Goal: Check status

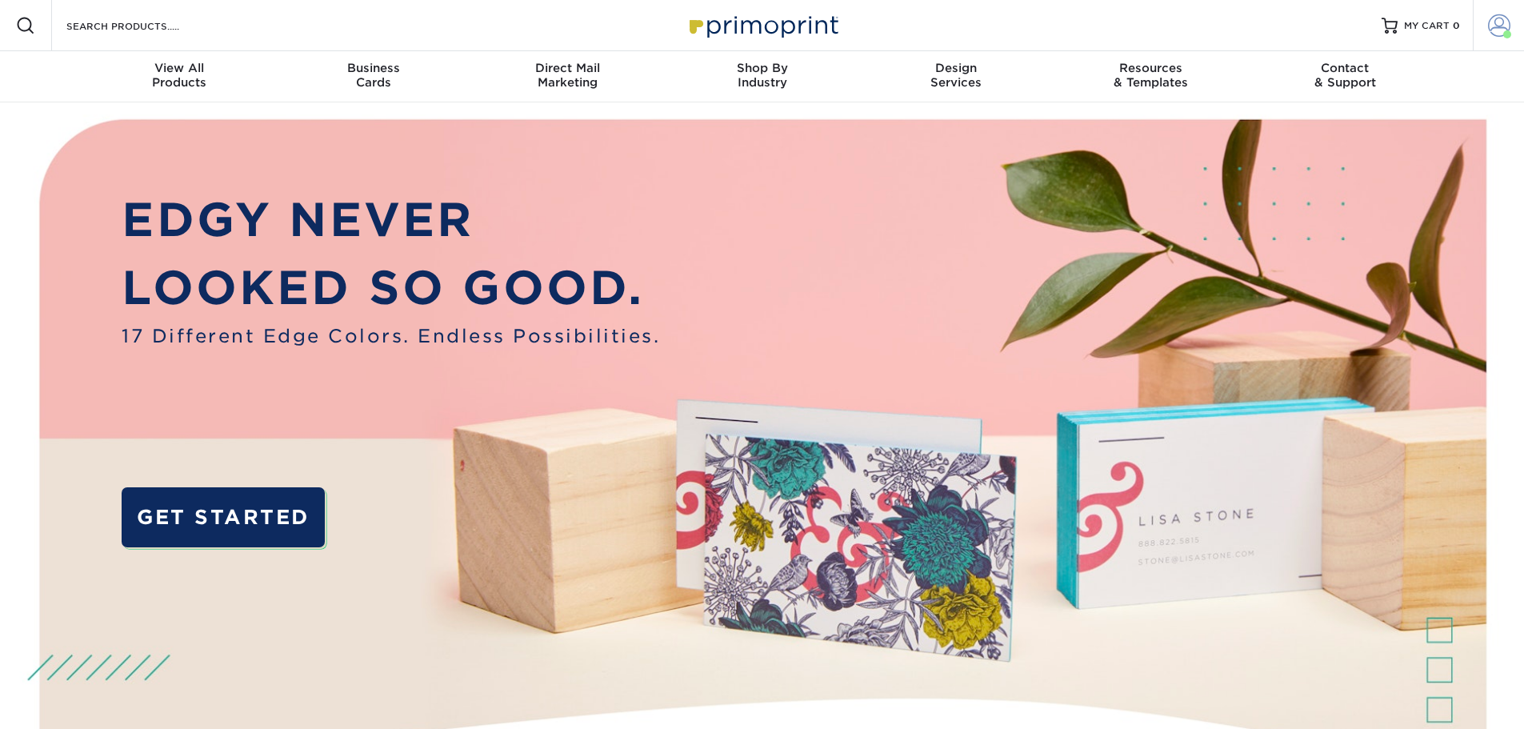
click at [1506, 28] on span at bounding box center [1499, 25] width 22 height 22
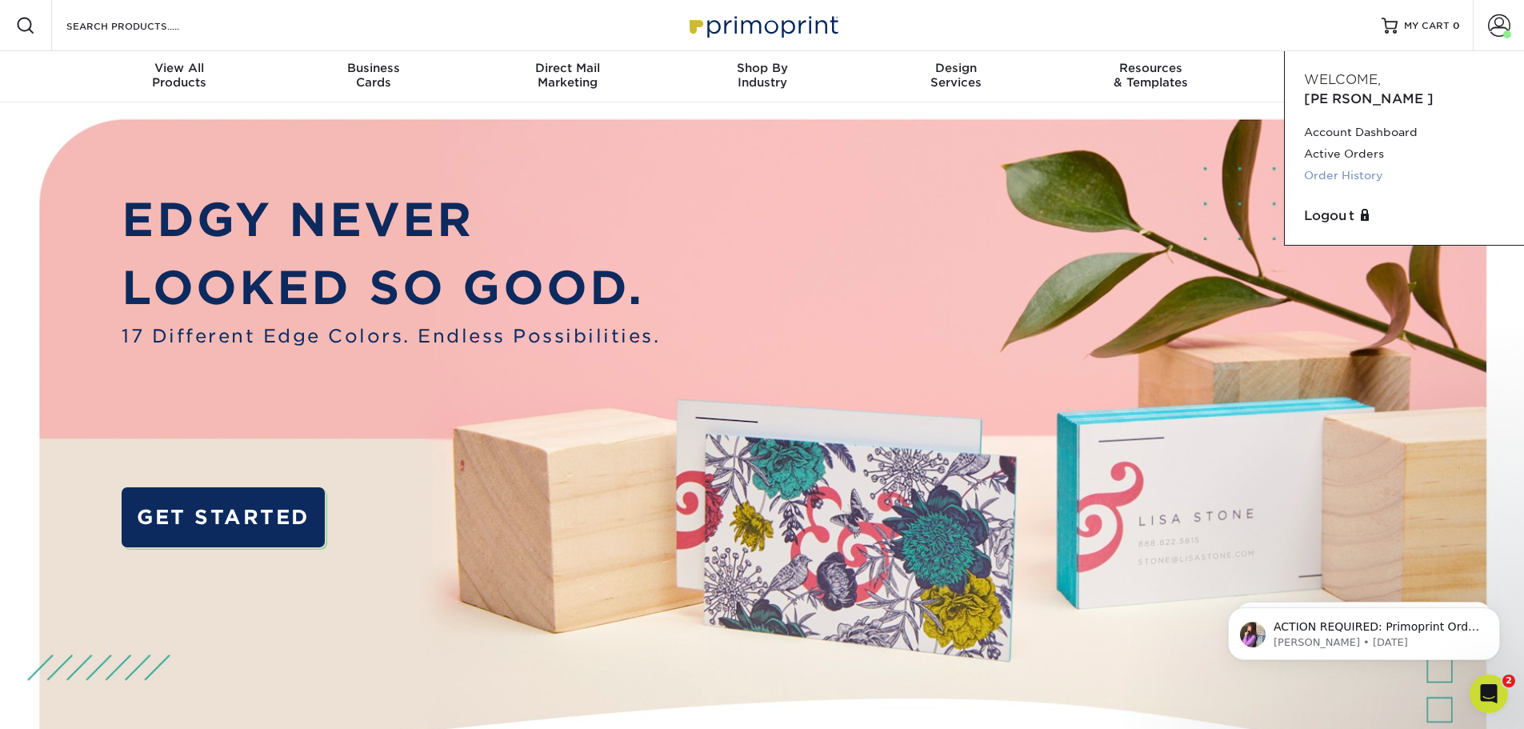
click at [1345, 165] on link "Order History" at bounding box center [1404, 176] width 201 height 22
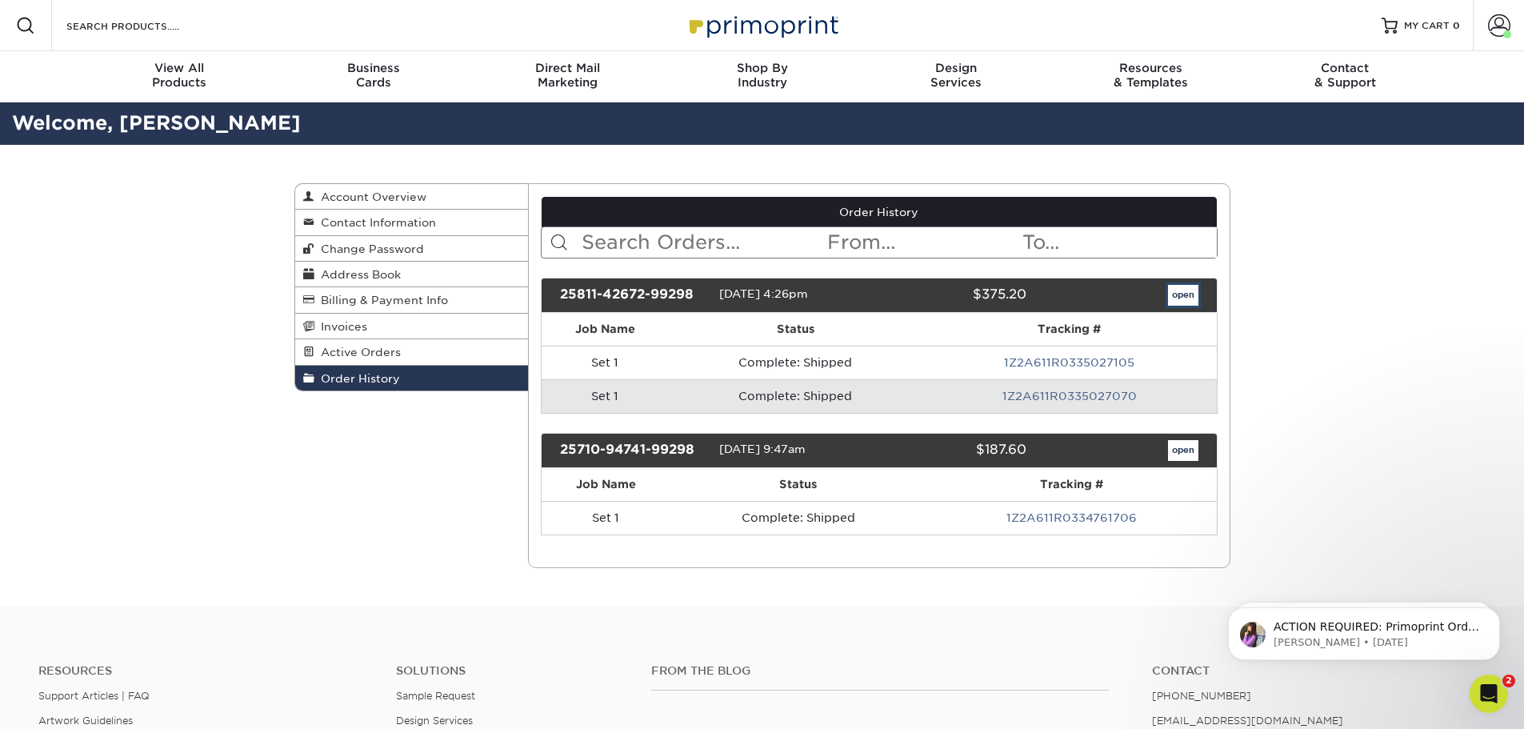
click at [1189, 294] on link "open" at bounding box center [1183, 295] width 30 height 21
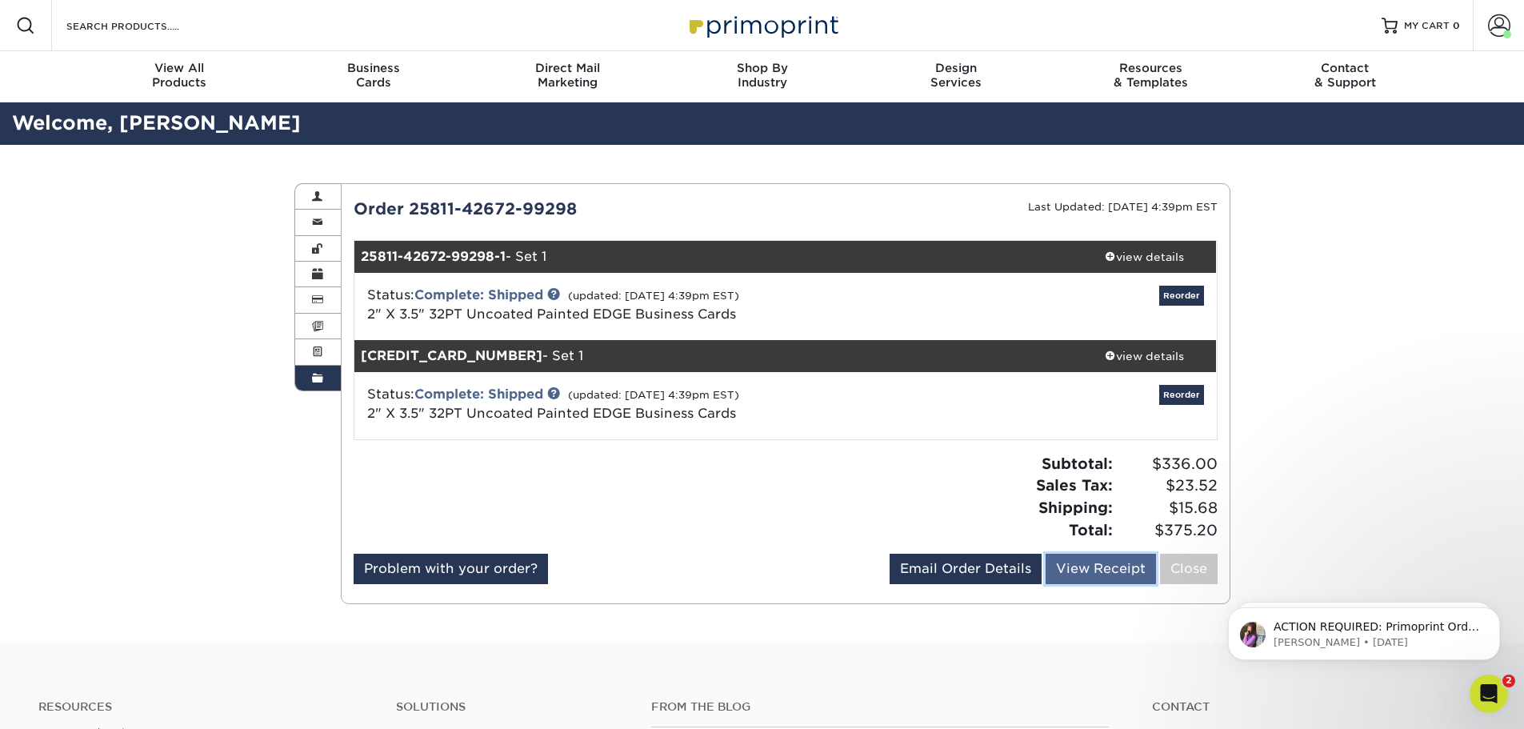
click at [1121, 569] on link "View Receipt" at bounding box center [1101, 569] width 110 height 30
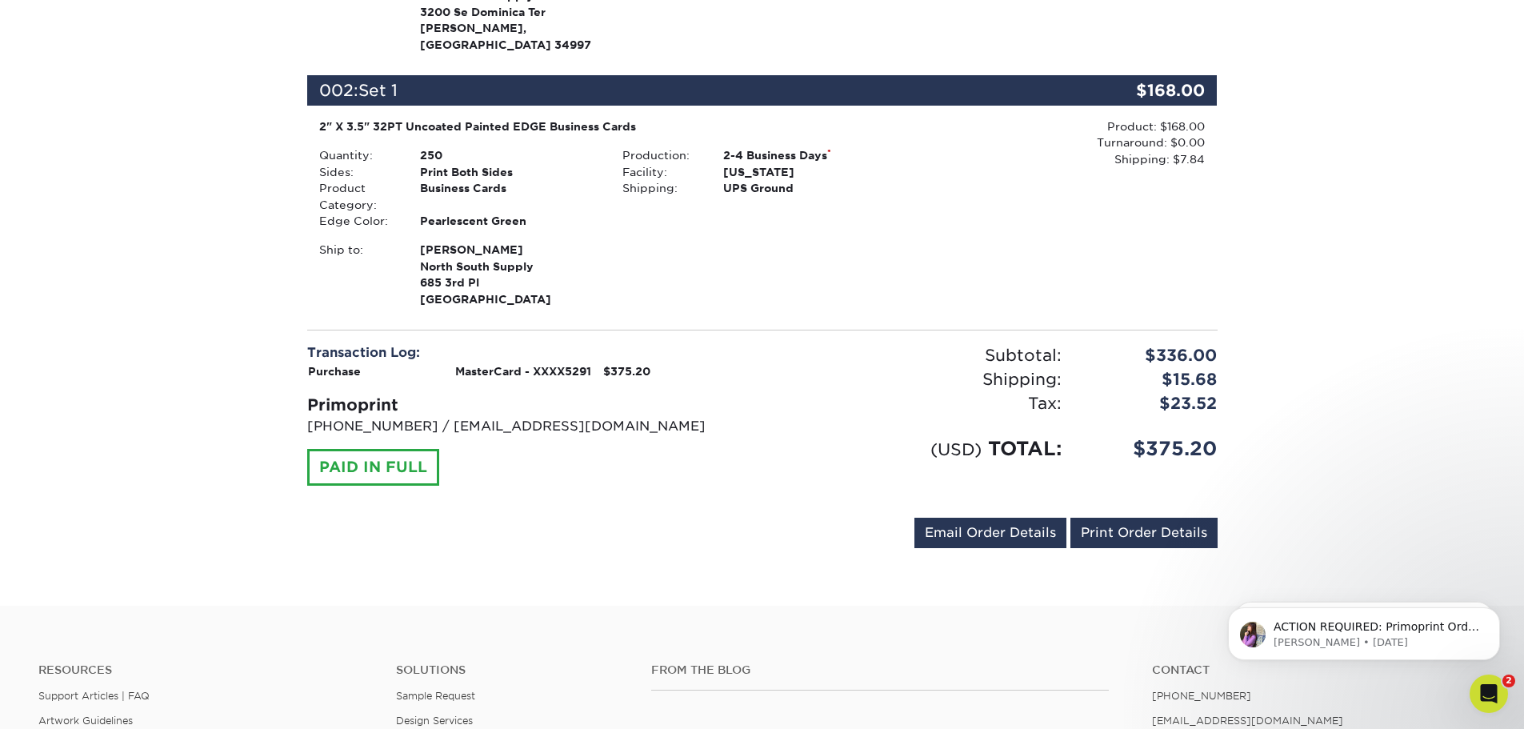
scroll to position [480, 0]
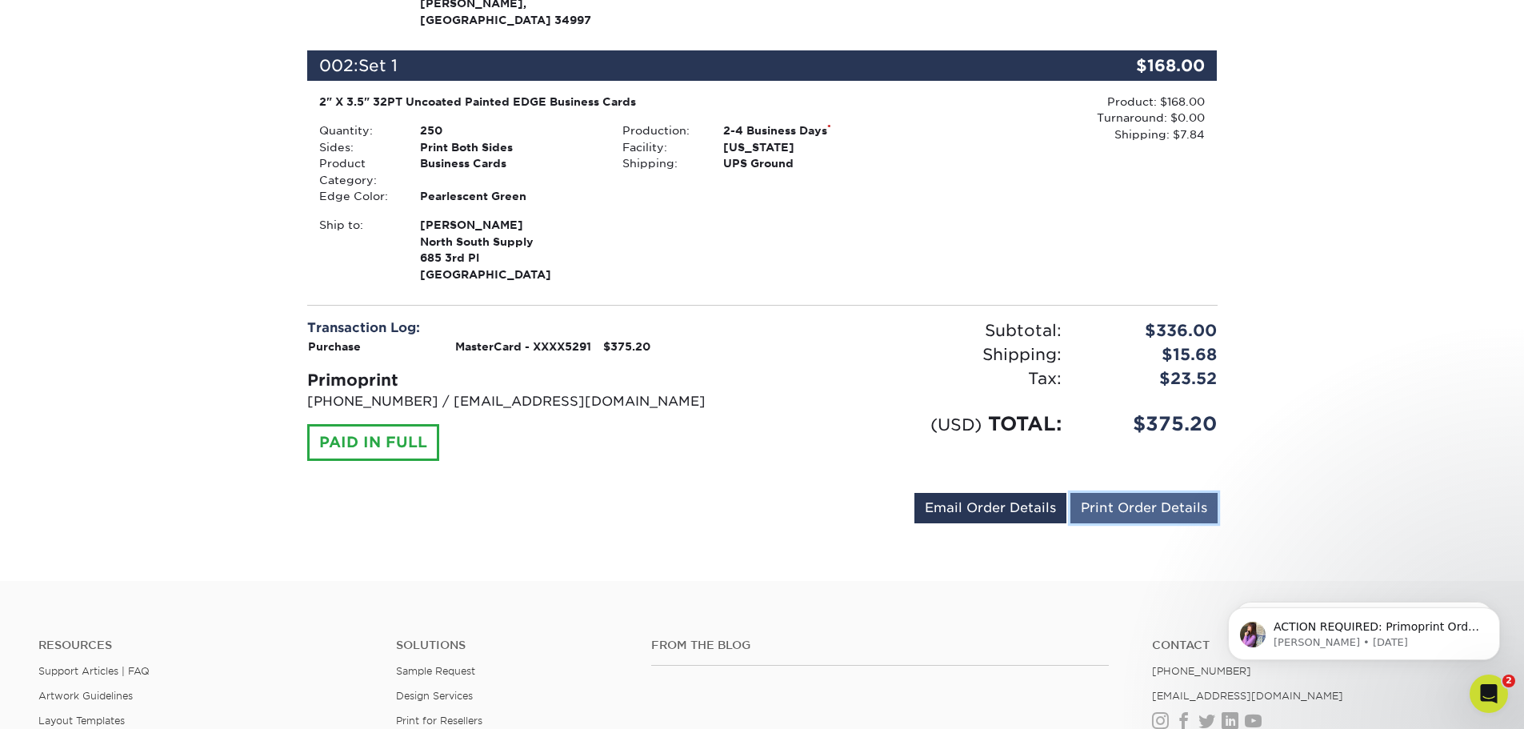
click at [1146, 493] on link "Print Order Details" at bounding box center [1143, 508] width 147 height 30
